Goal: Task Accomplishment & Management: Complete application form

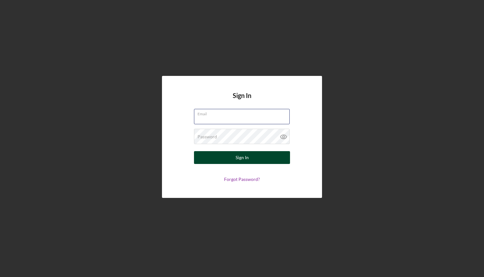
type input "christinarwade@gmail.com"
click at [249, 155] on button "Sign In" at bounding box center [242, 157] width 96 height 13
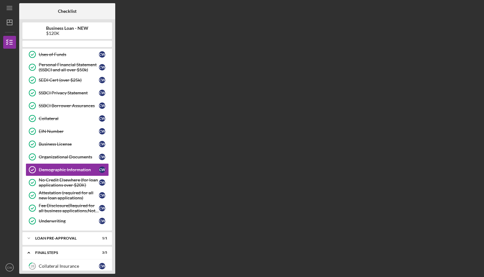
scroll to position [155, 0]
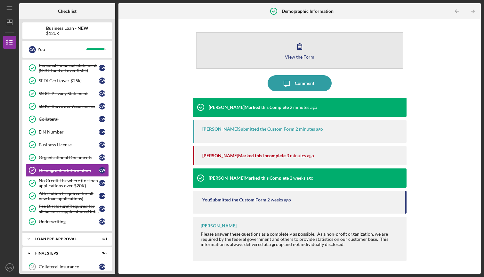
click at [294, 57] on div "View the Form" at bounding box center [299, 56] width 29 height 5
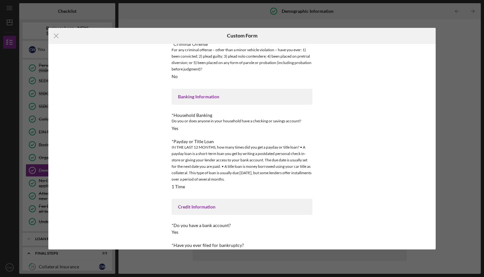
scroll to position [572, 0]
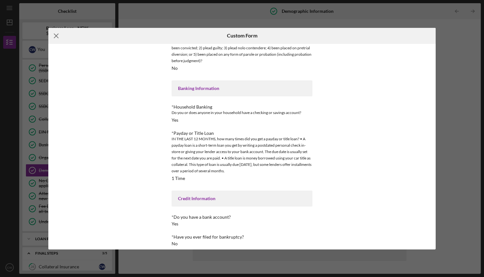
click at [57, 36] on icon "Icon/Menu Close" at bounding box center [56, 36] width 16 height 16
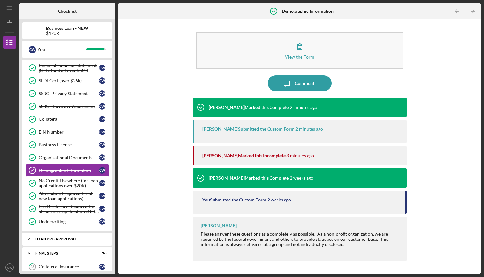
click at [78, 240] on div "LOAN PRE-APPROVAL" at bounding box center [69, 239] width 69 height 4
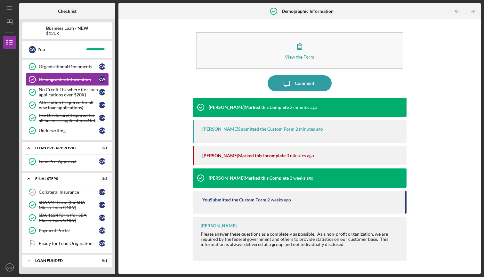
scroll to position [246, 0]
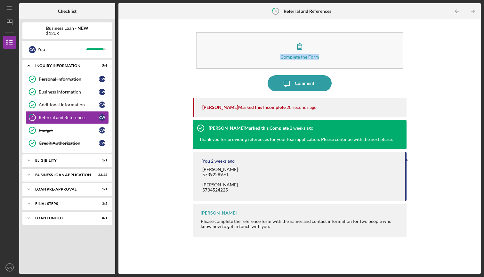
drag, startPoint x: 483, startPoint y: 68, endPoint x: 483, endPoint y: 51, distance: 17.6
click at [483, 51] on div "Icon/Menu 4 Referral and References Checklist Business Loan - NEW $120K C W You…" at bounding box center [242, 138] width 484 height 277
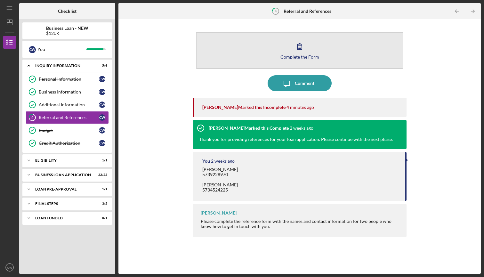
click at [298, 54] on div "Complete the Form" at bounding box center [299, 56] width 39 height 5
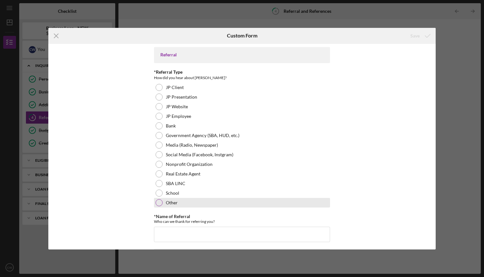
click at [159, 201] on div at bounding box center [158, 202] width 7 height 7
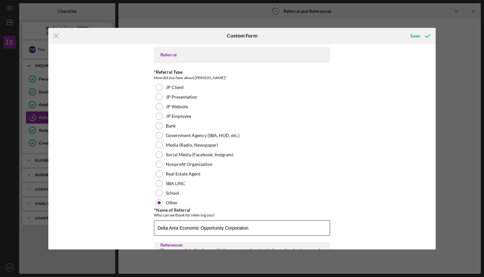
type input "Delta Area Economic Opportunity Corporation"
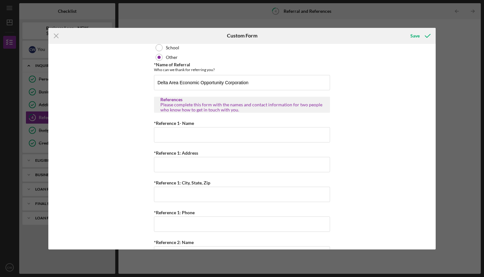
scroll to position [156, 0]
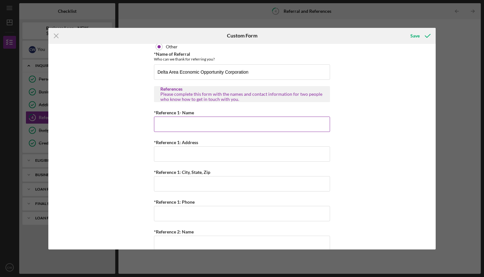
type input "O"
type input "Peggy Alexander"
type input "1222 Westwood"
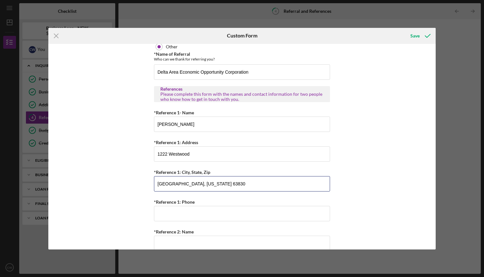
type input "Caruthersville, Missouri 63830"
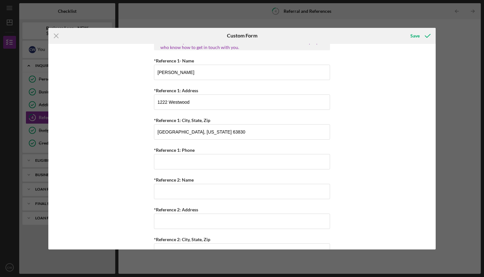
scroll to position [229, 0]
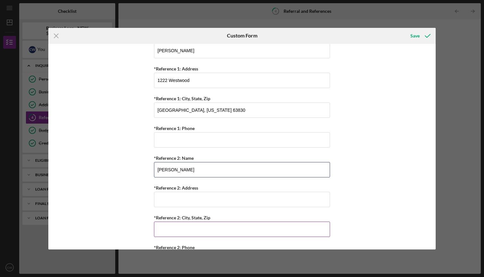
type input "Ophelia Barnes"
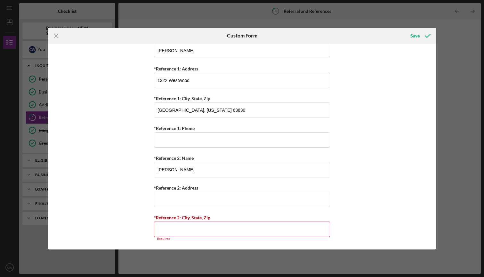
scroll to position [260, 0]
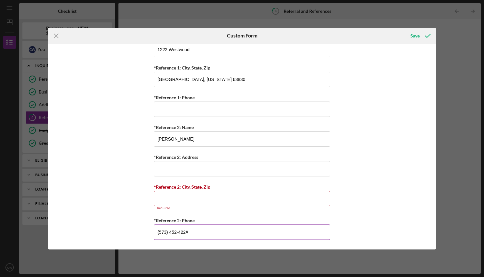
type input "(573) 452-4225"
click at [217, 201] on input "*Reference 2: City, State, Zip" at bounding box center [242, 198] width 176 height 15
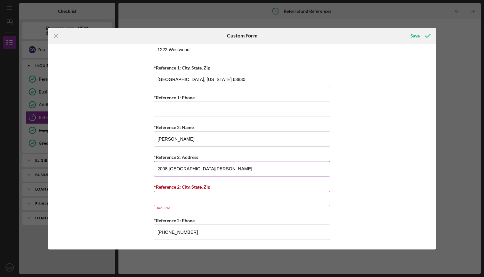
type input "2008 Village Glen Drive"
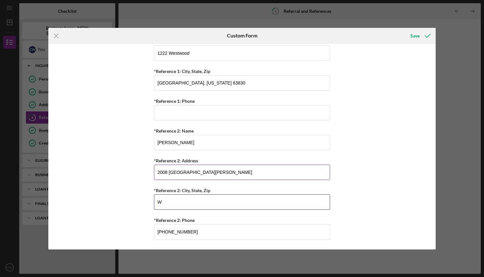
scroll to position [256, 0]
type input "Wentzville, Missouri 63385"
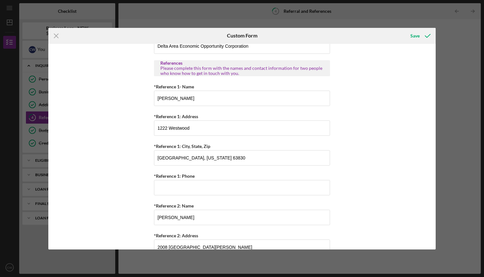
scroll to position [179, 0]
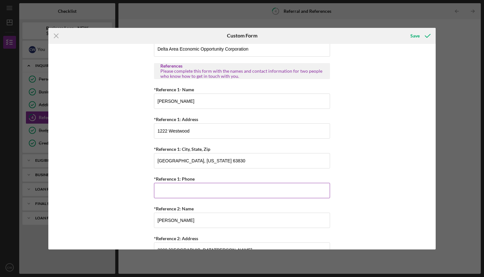
click at [261, 181] on div "*Reference 1: Phone" at bounding box center [242, 179] width 176 height 8
type input "(573) 922-8970"
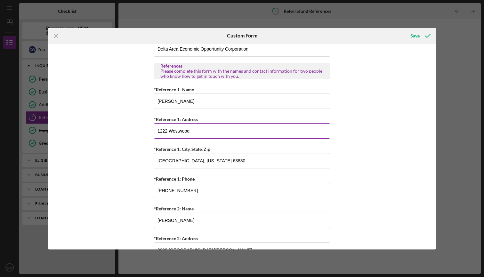
click at [235, 133] on input "1222 Westwood" at bounding box center [242, 130] width 176 height 15
drag, startPoint x: 235, startPoint y: 133, endPoint x: 150, endPoint y: 132, distance: 85.4
click at [150, 132] on div "Referral *Referral Type How did you hear about Justine PETERSEN? JP Client JP P…" at bounding box center [241, 146] width 387 height 205
click at [165, 133] on input "1222 Westwood" at bounding box center [242, 130] width 176 height 15
click at [167, 131] on input "1222 Westwood" at bounding box center [242, 130] width 176 height 15
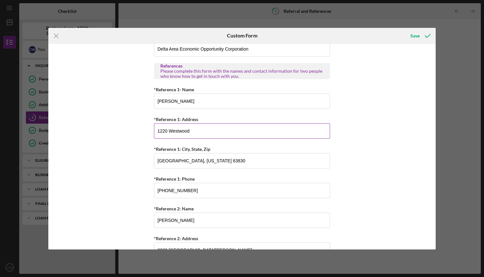
click at [199, 131] on input "1220 Westwood" at bounding box center [242, 130] width 176 height 15
click at [166, 130] on input "1220 Westwood" at bounding box center [242, 130] width 176 height 15
click at [164, 130] on input "1220 Westwood" at bounding box center [242, 130] width 176 height 15
click at [202, 132] on input "1200 Westwood" at bounding box center [242, 130] width 176 height 15
type input "1200 Westwood"
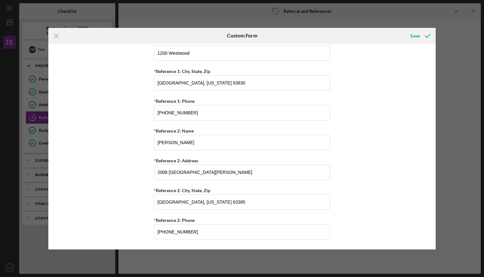
scroll to position [0, 0]
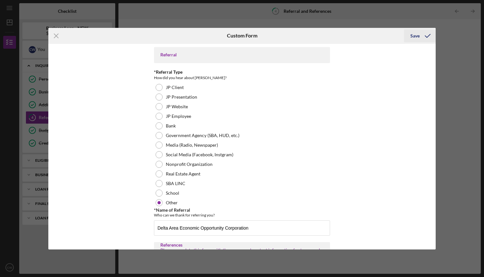
click at [417, 36] on div "Save" at bounding box center [414, 35] width 9 height 13
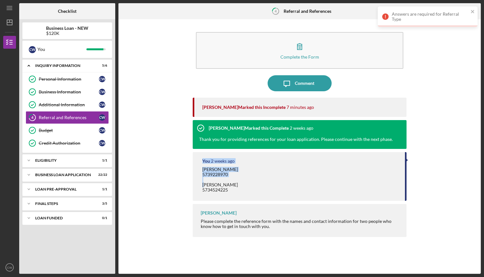
drag, startPoint x: 406, startPoint y: 166, endPoint x: 404, endPoint y: 178, distance: 11.3
click at [404, 178] on div "You 2 weeks ago Peggy Alexander 5739228970 Ophelia Wooden 5734524225" at bounding box center [299, 176] width 213 height 49
click at [437, 160] on div "Complete the Form Form Icon/Message Comment Peyton McGovern Marked this Incompl…" at bounding box center [300, 146] width 356 height 248
